Goal: Information Seeking & Learning: Stay updated

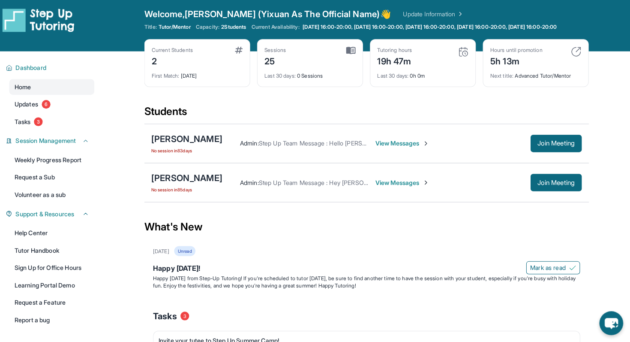
scroll to position [1, 0]
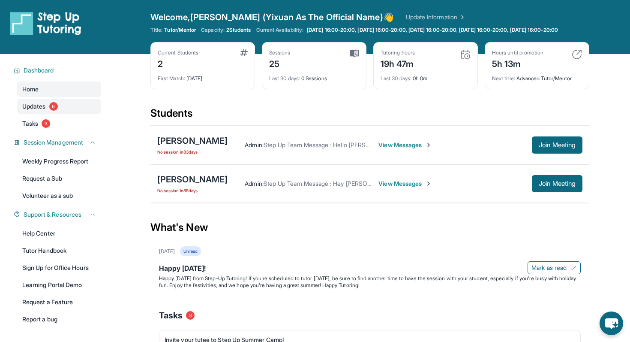
click at [51, 114] on link "Updates 6" at bounding box center [59, 106] width 84 height 15
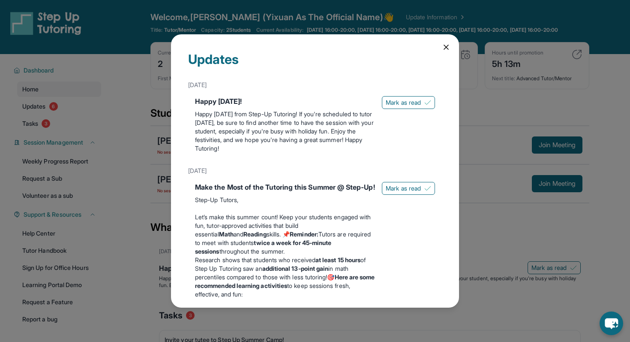
click at [447, 45] on icon at bounding box center [446, 47] width 9 height 9
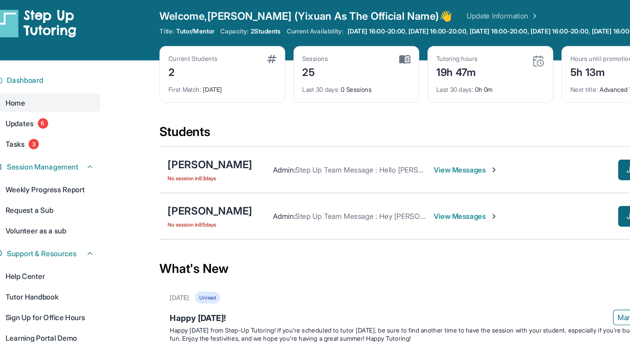
scroll to position [0, 0]
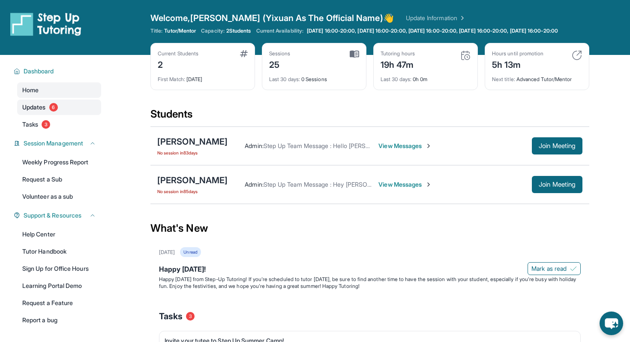
click at [54, 111] on span "6" at bounding box center [53, 107] width 9 height 9
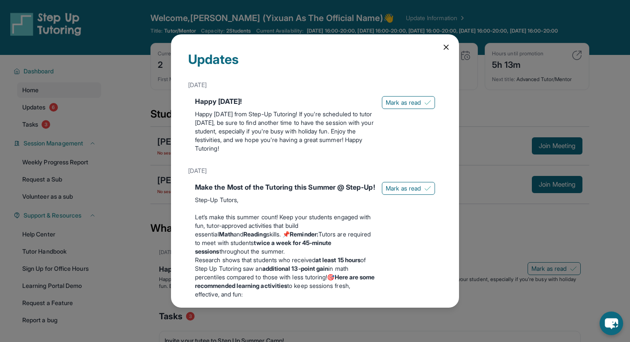
click at [451, 47] on div "Updates [DATE] Happy [DATE]! Happy [DATE] from Step-Up Tutoring! If you're sche…" at bounding box center [315, 170] width 288 height 273
click at [445, 50] on icon at bounding box center [446, 47] width 9 height 9
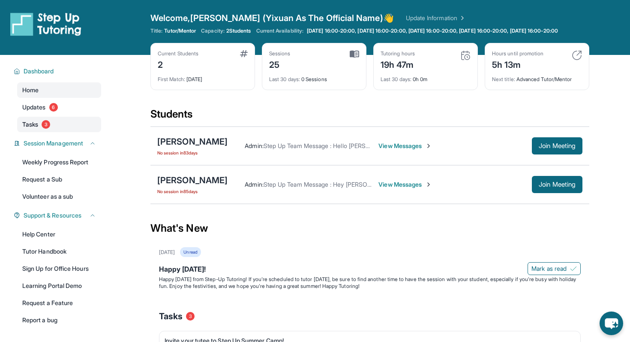
click at [63, 132] on link "Tasks 3" at bounding box center [59, 124] width 84 height 15
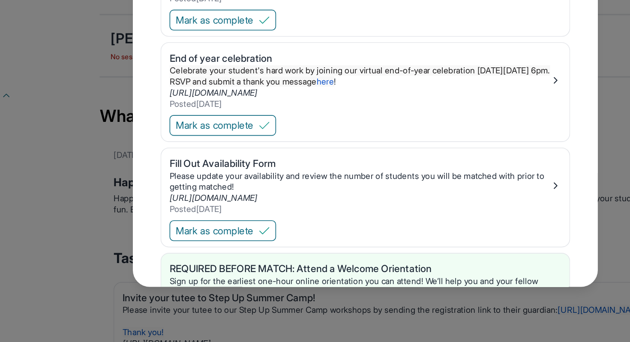
scroll to position [56, 0]
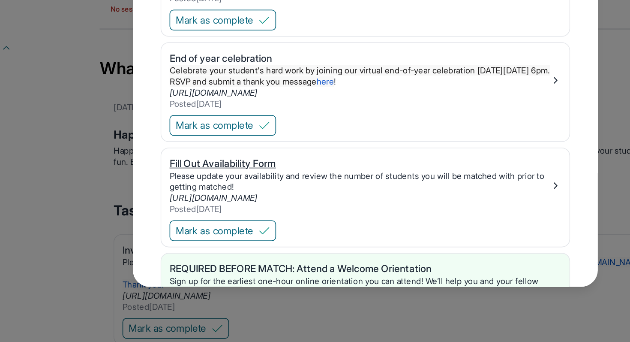
click at [294, 247] on div "Please update your availability and review the number of students you will be m…" at bounding box center [312, 242] width 236 height 14
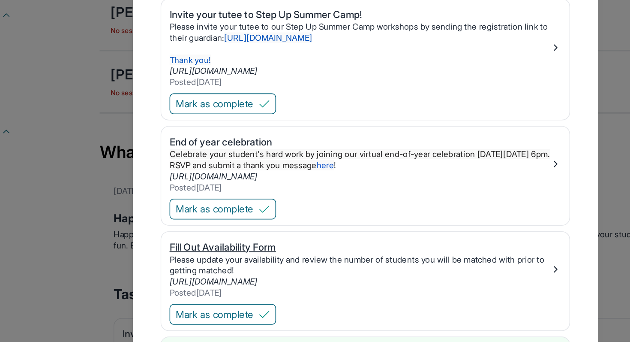
click at [254, 231] on div "Fill Out Availability Form" at bounding box center [312, 231] width 236 height 9
click at [117, 191] on div "Tasks Invite your tutee to Step Up Summer Camp! Please invite your tutee to our…" at bounding box center [315, 171] width 630 height 342
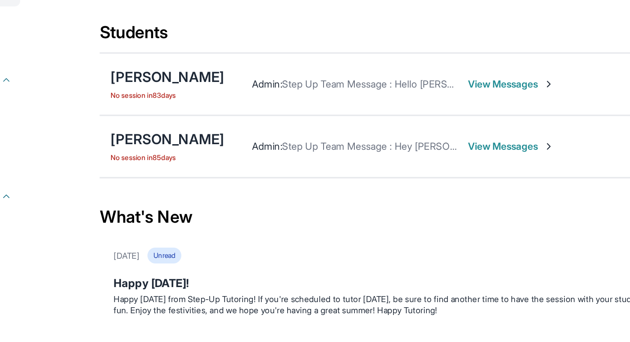
click at [379, 133] on span "View Messages" at bounding box center [406, 128] width 54 height 9
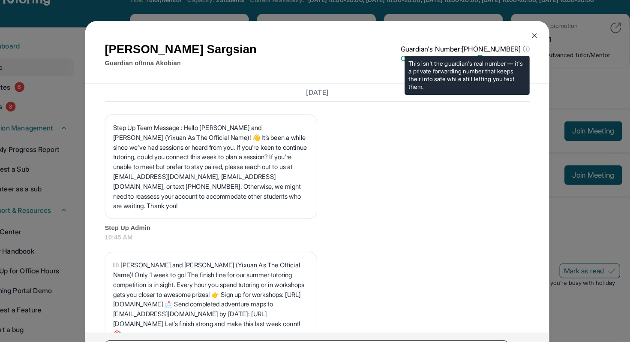
scroll to position [0, 0]
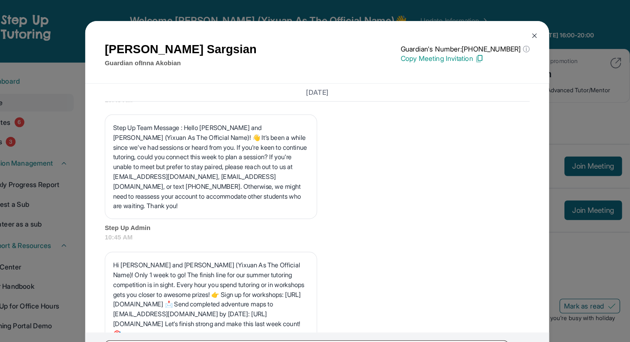
click at [507, 29] on img at bounding box center [505, 31] width 7 height 7
